Goal: Information Seeking & Learning: Find contact information

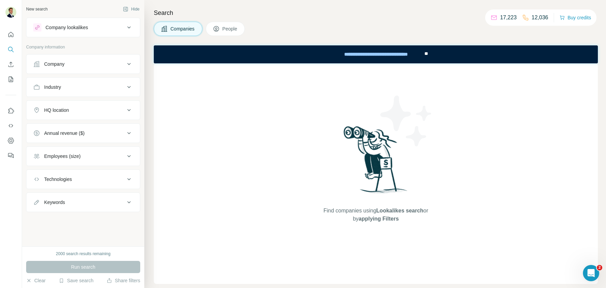
click at [55, 58] on button "Company" at bounding box center [82, 64] width 113 height 16
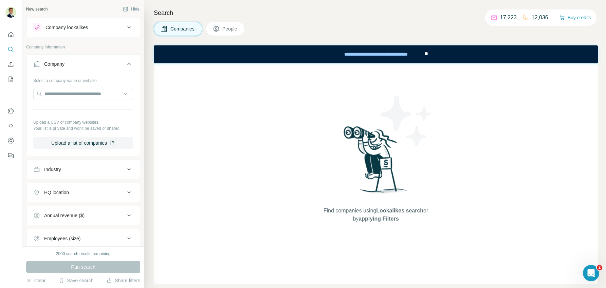
click at [228, 27] on span "People" at bounding box center [230, 28] width 16 height 7
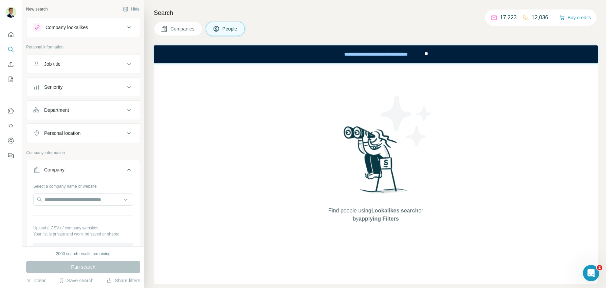
click at [66, 61] on div "Job title" at bounding box center [79, 64] width 92 height 7
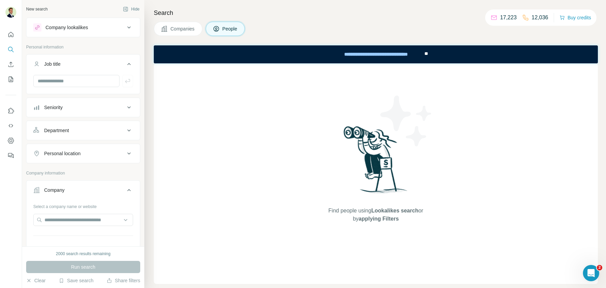
click at [69, 59] on button "Job title" at bounding box center [82, 65] width 113 height 19
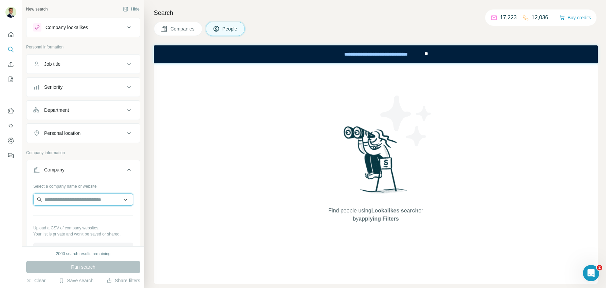
click at [69, 196] on input "text" at bounding box center [83, 200] width 100 height 12
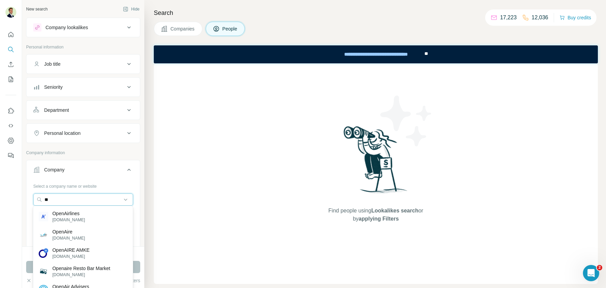
type input "*"
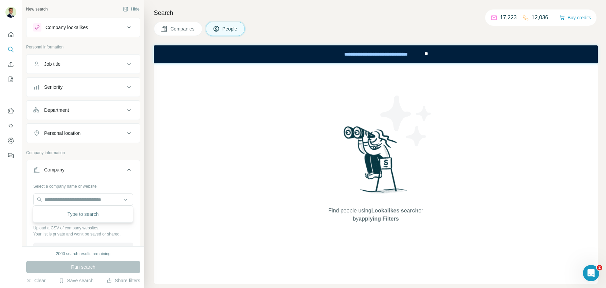
click at [14, 206] on div at bounding box center [11, 144] width 22 height 288
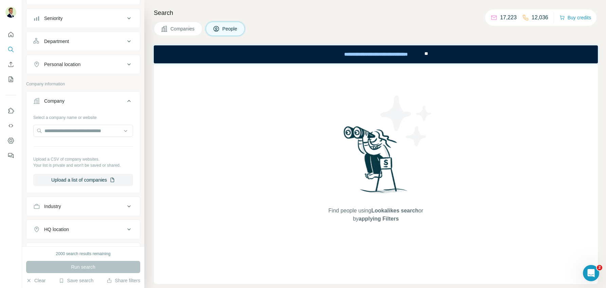
scroll to position [73, 0]
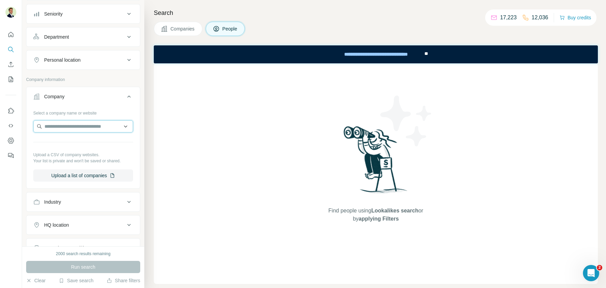
click at [65, 126] on input "text" at bounding box center [83, 126] width 100 height 12
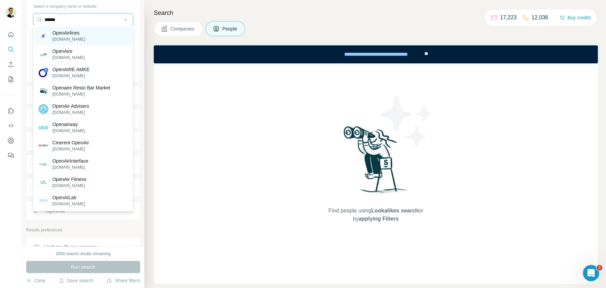
scroll to position [181, 0]
type input "*"
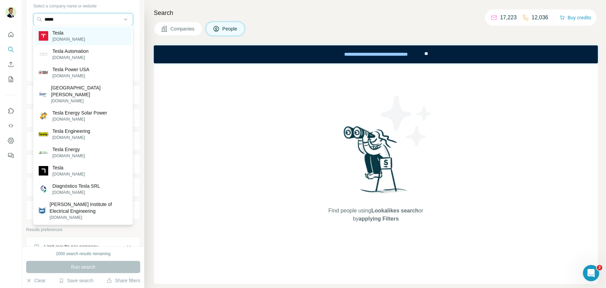
type input "*****"
click at [63, 36] on p "Tesla" at bounding box center [68, 33] width 33 height 7
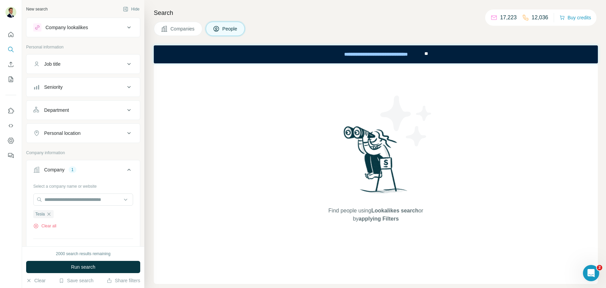
click at [66, 65] on div "Job title" at bounding box center [79, 64] width 92 height 7
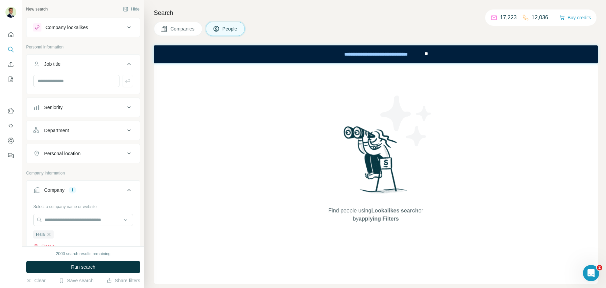
click at [66, 65] on div "Job title" at bounding box center [79, 64] width 92 height 7
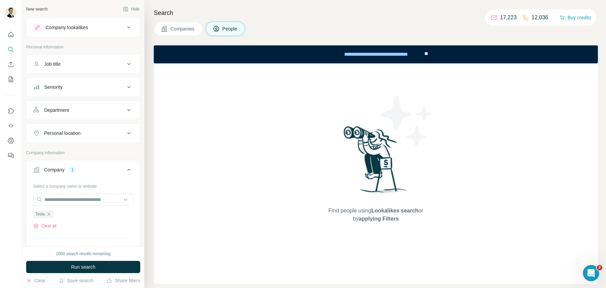
click at [62, 87] on div "Seniority" at bounding box center [53, 87] width 18 height 7
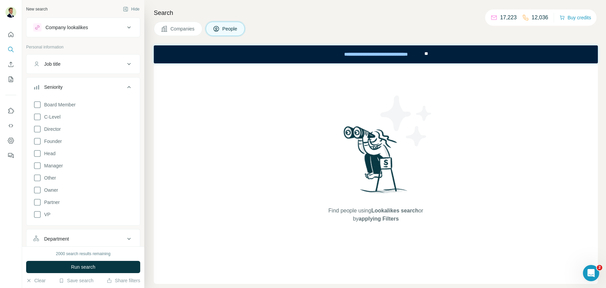
drag, startPoint x: 40, startPoint y: 116, endPoint x: 45, endPoint y: 112, distance: 7.0
click at [40, 116] on icon at bounding box center [37, 117] width 8 height 8
click at [60, 85] on div "Seniority" at bounding box center [53, 87] width 18 height 7
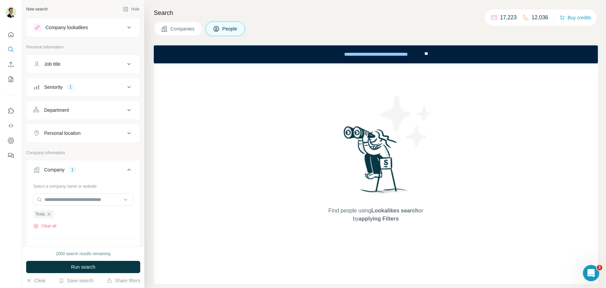
click at [57, 104] on button "Department" at bounding box center [82, 110] width 113 height 16
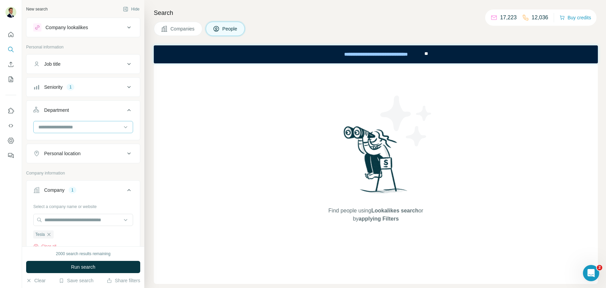
click at [69, 130] on div at bounding box center [80, 127] width 84 height 12
click at [67, 178] on p "Marketing and Advertising" at bounding box center [66, 181] width 55 height 7
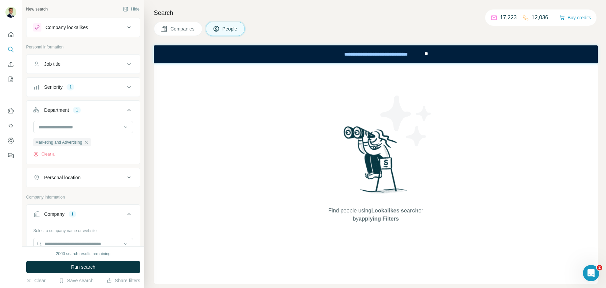
click at [92, 110] on div "Department 1" at bounding box center [79, 110] width 92 height 7
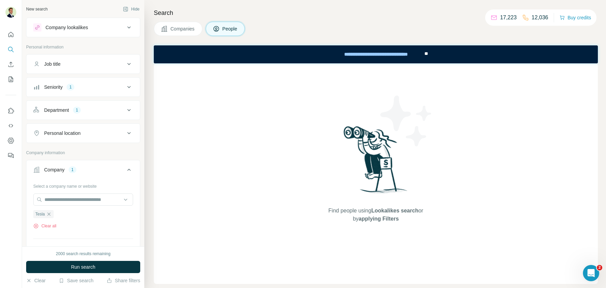
click at [66, 135] on button "Personal location" at bounding box center [82, 133] width 113 height 16
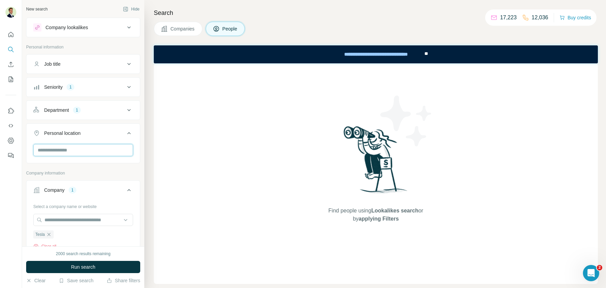
click at [71, 155] on input "text" at bounding box center [83, 150] width 100 height 12
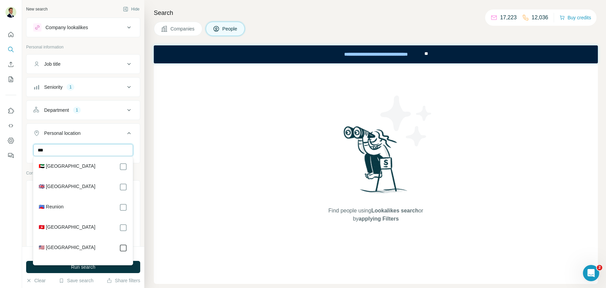
type input "***"
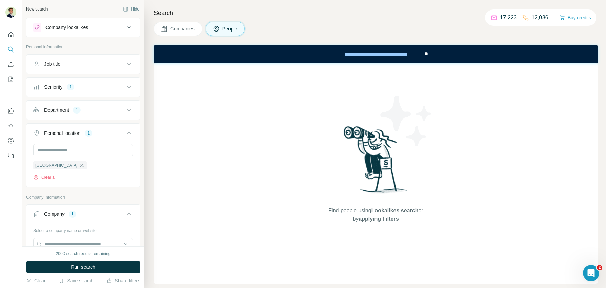
click at [110, 133] on div "Personal location 1" at bounding box center [79, 133] width 92 height 7
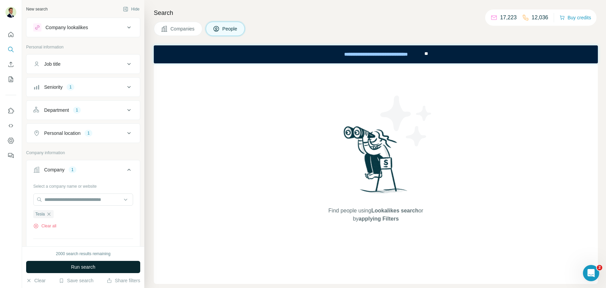
click at [80, 273] on button "Run search" at bounding box center [83, 267] width 114 height 12
